Goal: Information Seeking & Learning: Learn about a topic

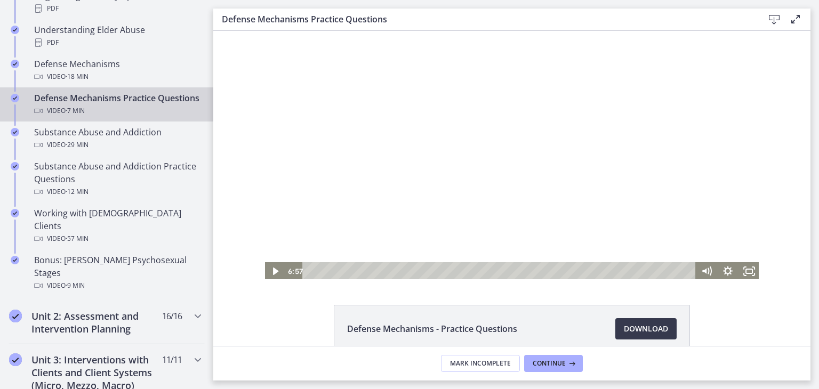
scroll to position [670, 0]
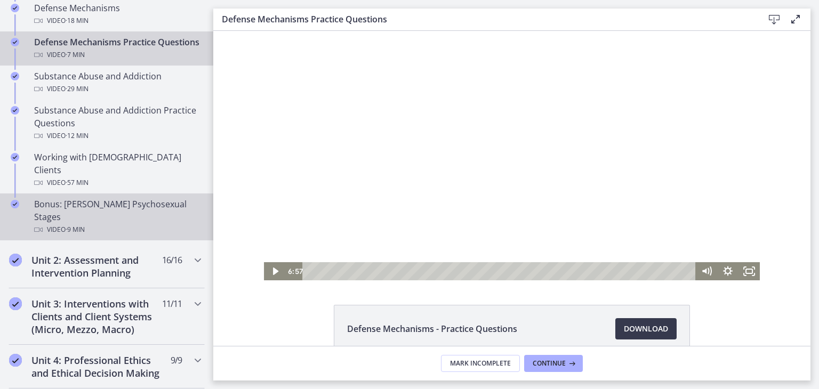
click at [99, 198] on div "Bonus: [PERSON_NAME] Psychosexual Stages Video · 9 min" at bounding box center [117, 217] width 166 height 38
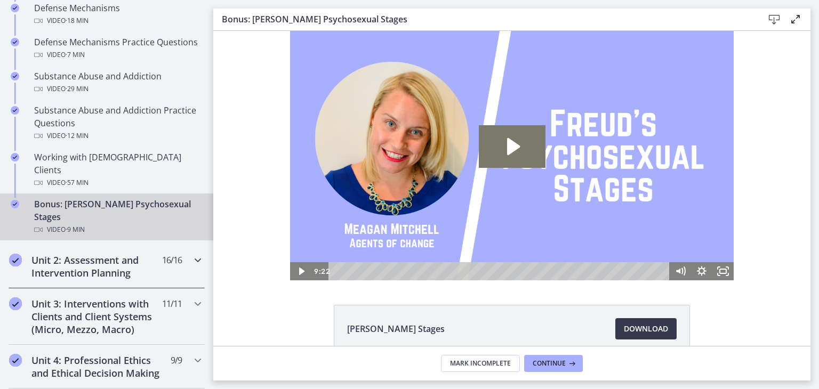
click at [108, 254] on h2 "Unit 2: Assessment and Intervention Planning" at bounding box center [96, 267] width 130 height 26
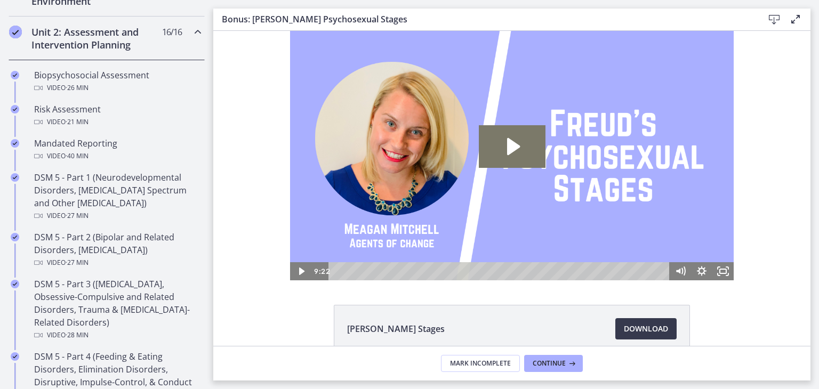
scroll to position [354, 0]
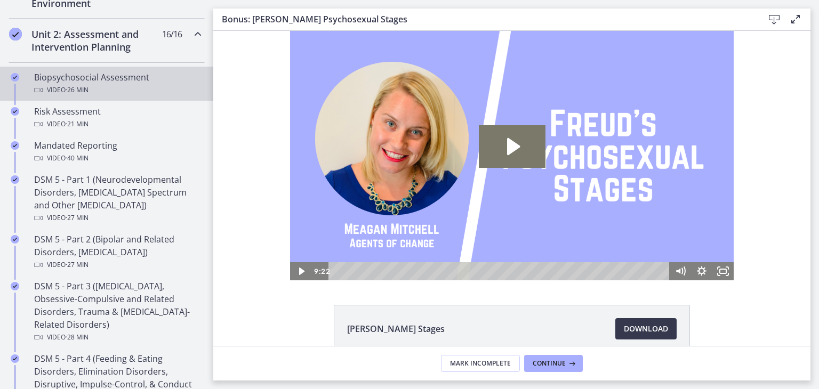
click at [106, 90] on div "Video · 26 min" at bounding box center [117, 90] width 166 height 13
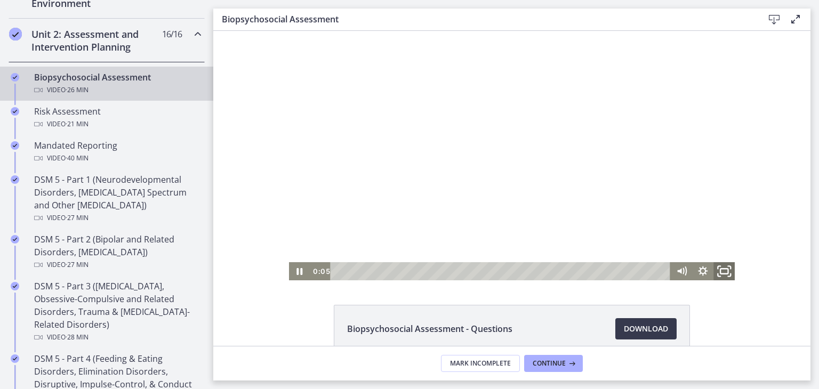
click at [722, 267] on icon "Fullscreen" at bounding box center [725, 272] width 26 height 22
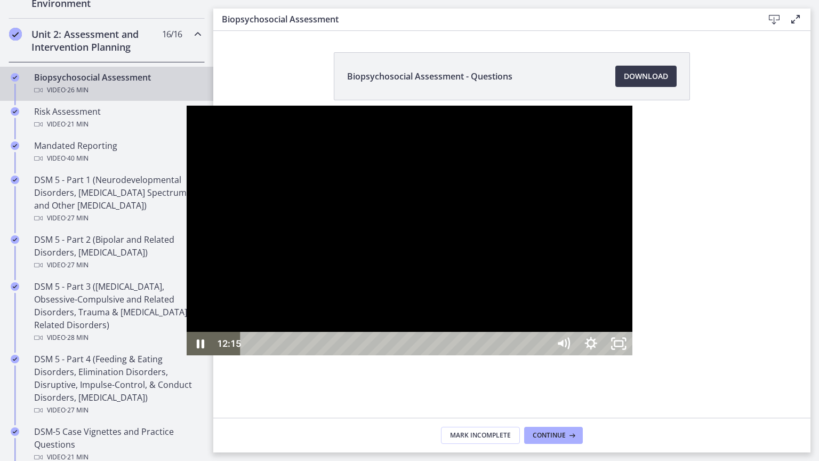
click at [604, 355] on div at bounding box center [410, 231] width 446 height 250
click at [633, 355] on icon "Unfullscreen" at bounding box center [619, 343] width 28 height 23
